Goal: Information Seeking & Learning: Learn about a topic

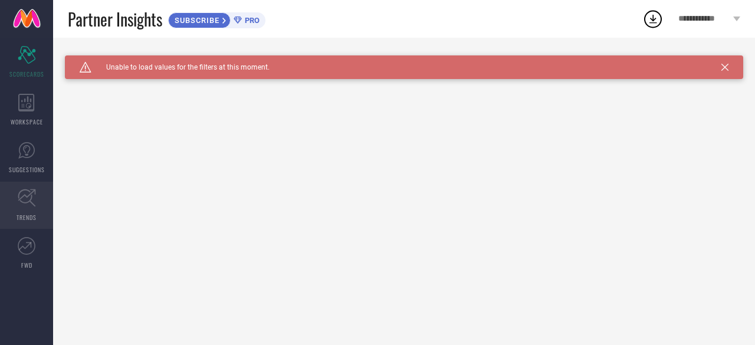
click at [19, 221] on span "TRENDS" at bounding box center [27, 217] width 20 height 9
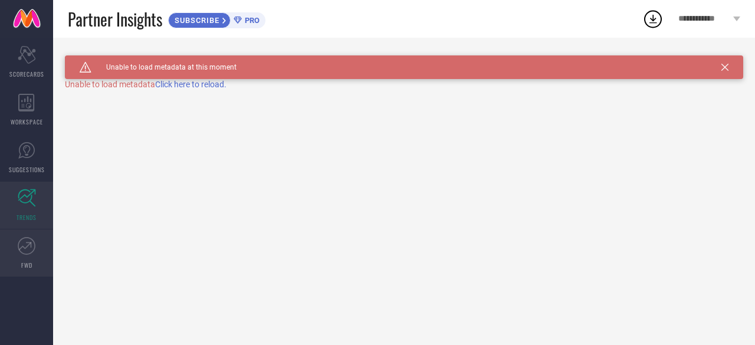
click at [20, 255] on link "FWD" at bounding box center [26, 253] width 53 height 47
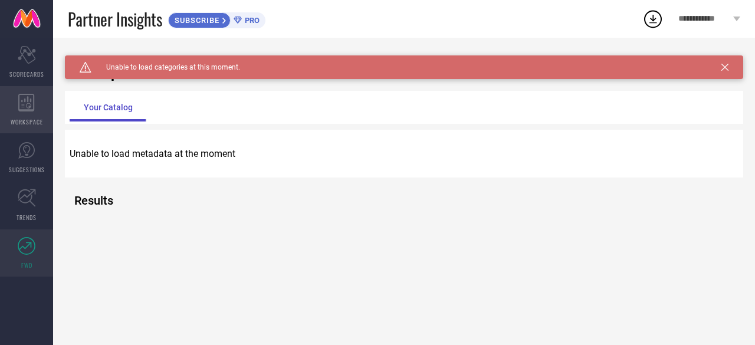
click at [11, 113] on div "WORKSPACE" at bounding box center [26, 109] width 53 height 47
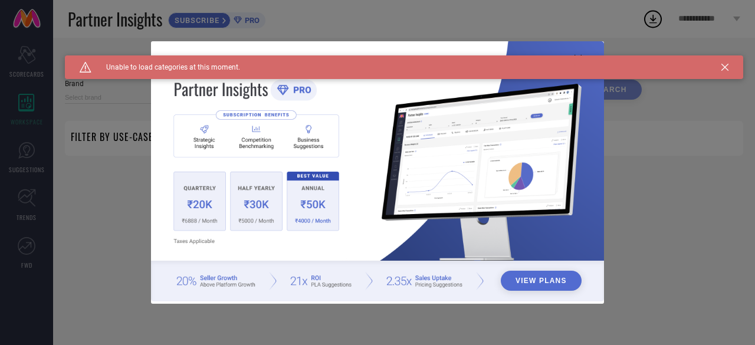
type input "1 STOP FASHION"
type input "All"
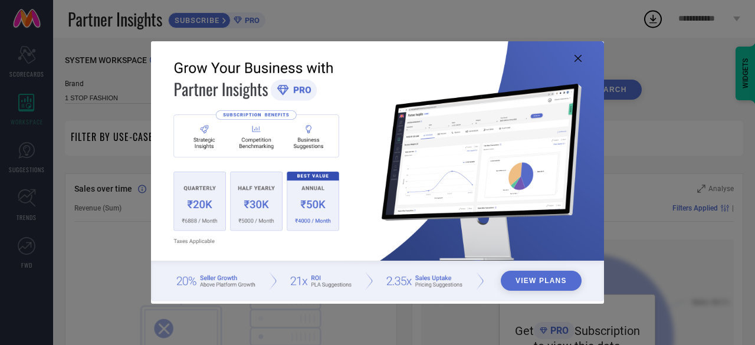
click at [578, 57] on icon at bounding box center [578, 58] width 7 height 7
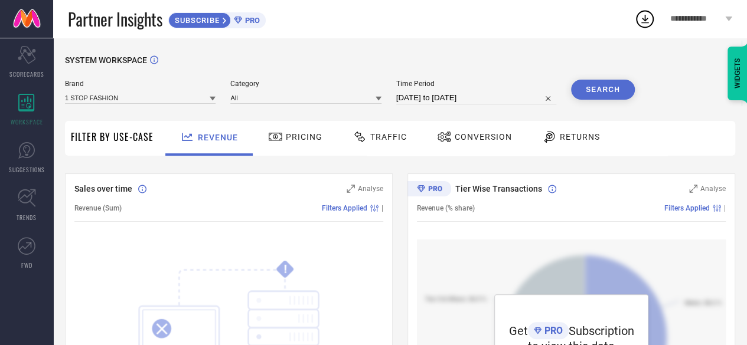
click at [293, 137] on span "Pricing" at bounding box center [304, 136] width 37 height 9
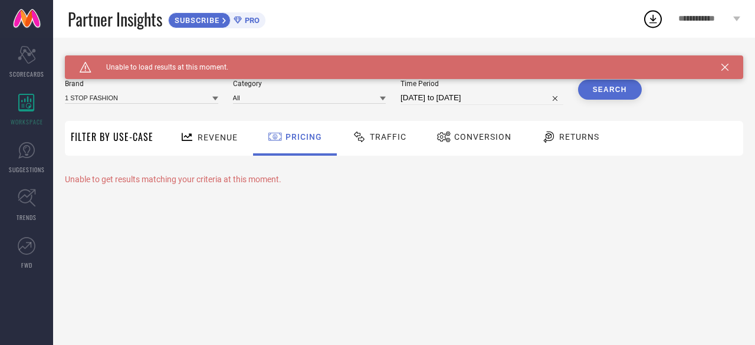
click at [398, 146] on div "Traffic" at bounding box center [379, 137] width 60 height 20
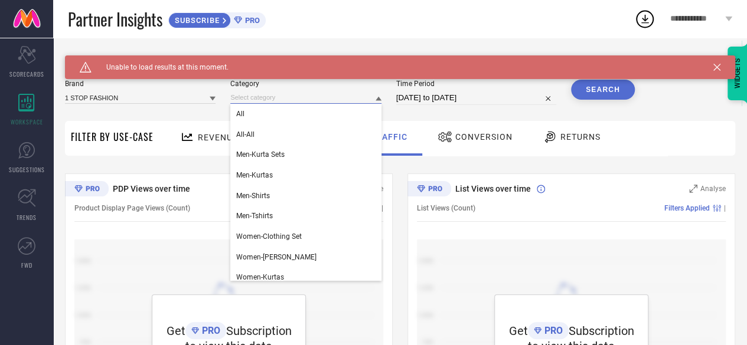
click at [345, 99] on input at bounding box center [305, 97] width 150 height 12
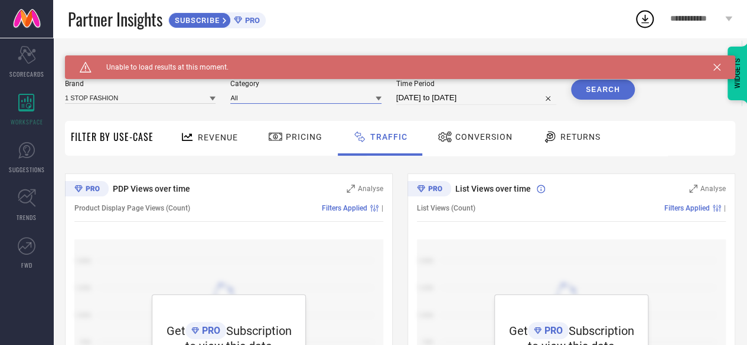
click at [345, 99] on input at bounding box center [305, 97] width 150 height 12
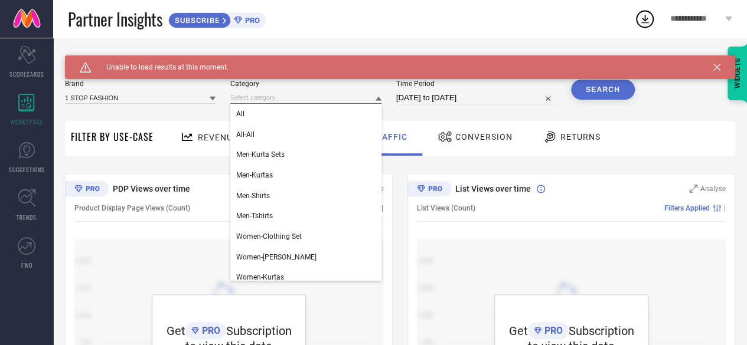
click at [345, 99] on input at bounding box center [305, 97] width 150 height 12
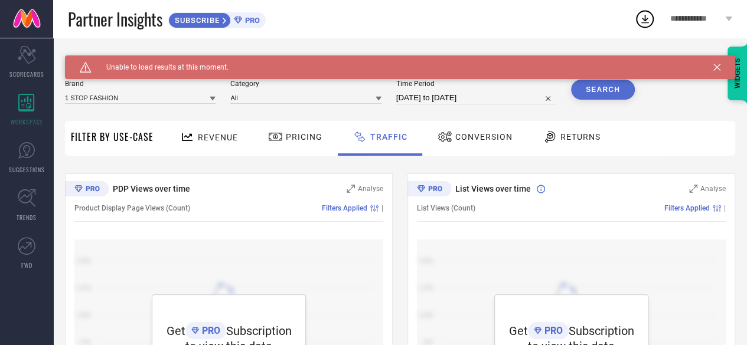
click at [572, 130] on div "Returns" at bounding box center [571, 137] width 64 height 20
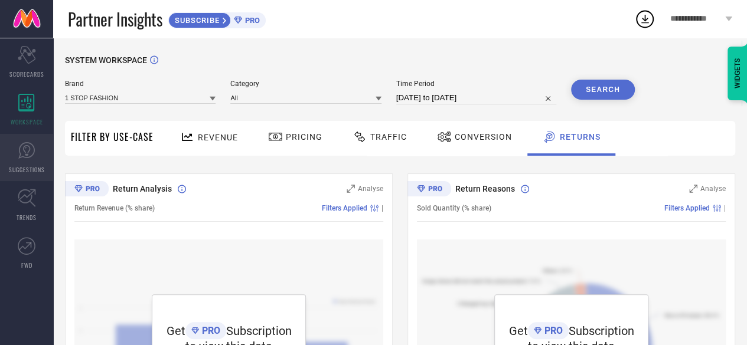
click at [30, 161] on link "SUGGESTIONS" at bounding box center [26, 157] width 53 height 47
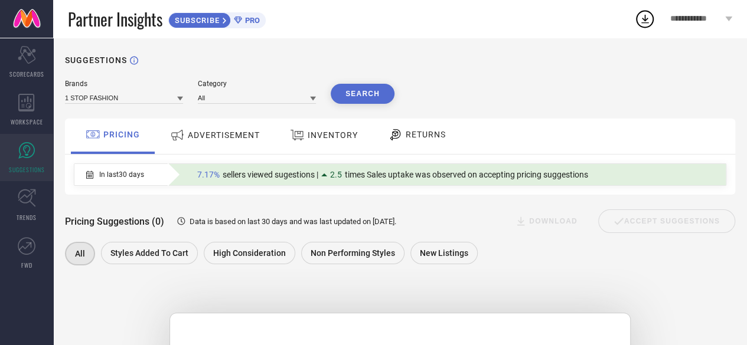
click at [222, 132] on span "ADVERTISEMENT" at bounding box center [224, 134] width 72 height 9
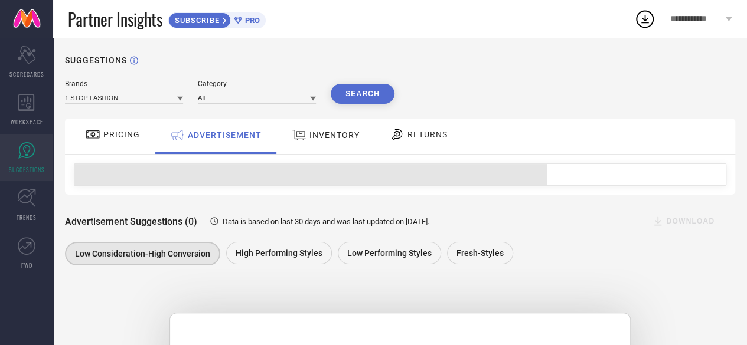
click at [337, 131] on span "INVENTORY" at bounding box center [334, 134] width 50 height 9
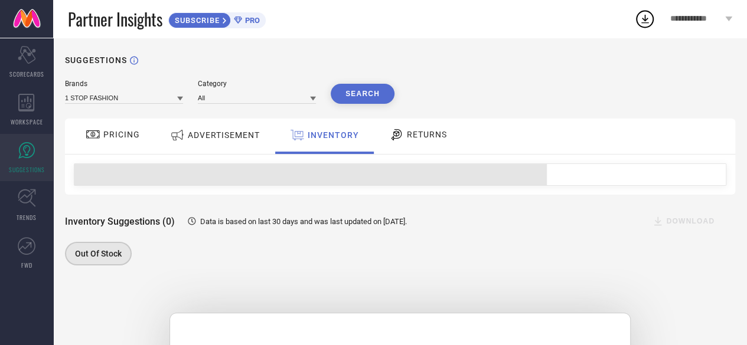
click at [448, 141] on div "RETURNS" at bounding box center [417, 136] width 87 height 35
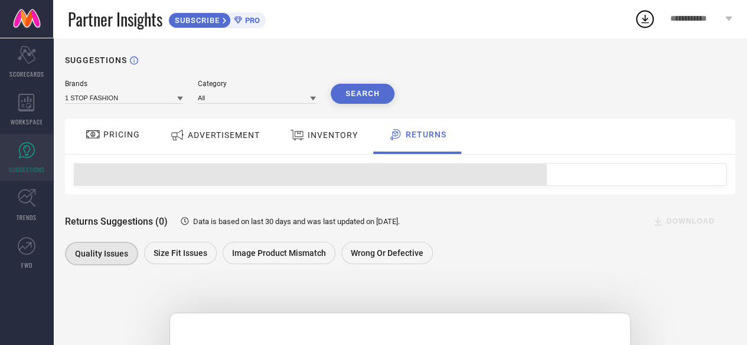
click at [205, 151] on div "ADVERTISEMENT" at bounding box center [214, 136] width 119 height 35
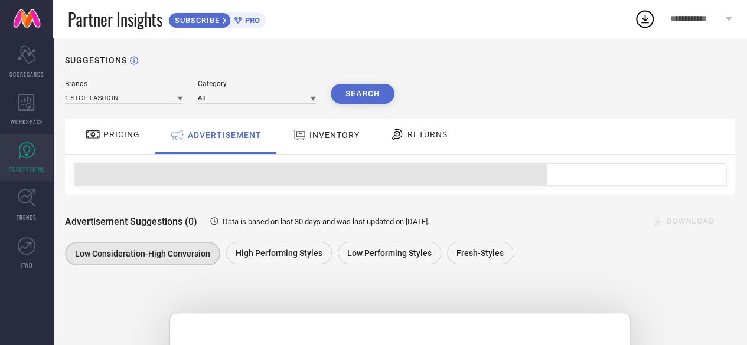
click at [141, 140] on div "PRICING" at bounding box center [113, 135] width 60 height 20
